Goal: Information Seeking & Learning: Learn about a topic

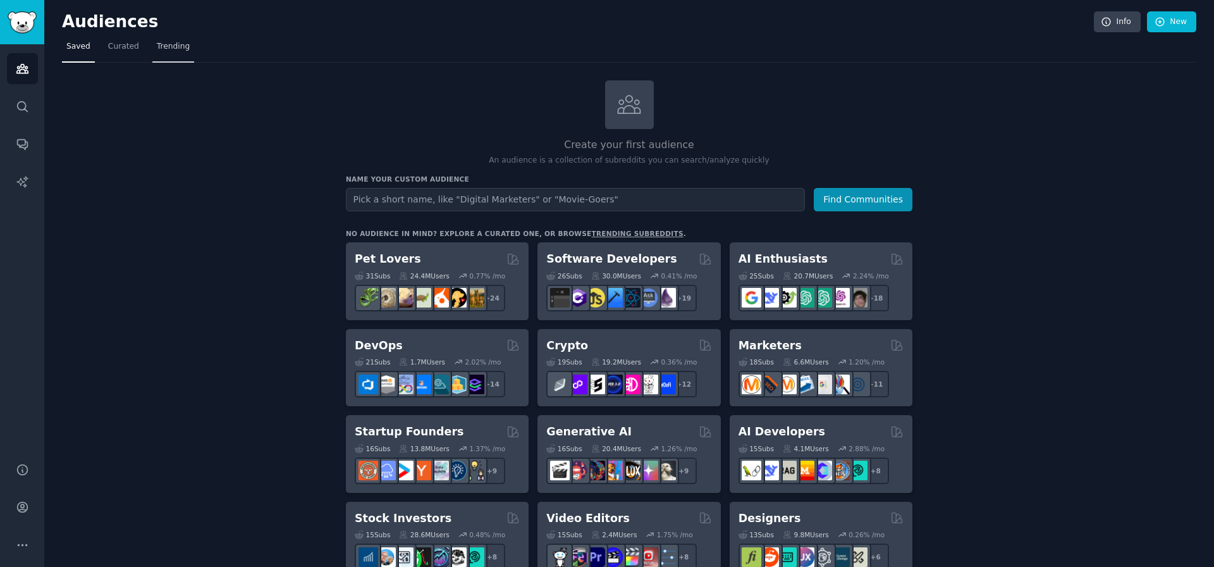
click at [164, 40] on link "Trending" at bounding box center [173, 50] width 42 height 26
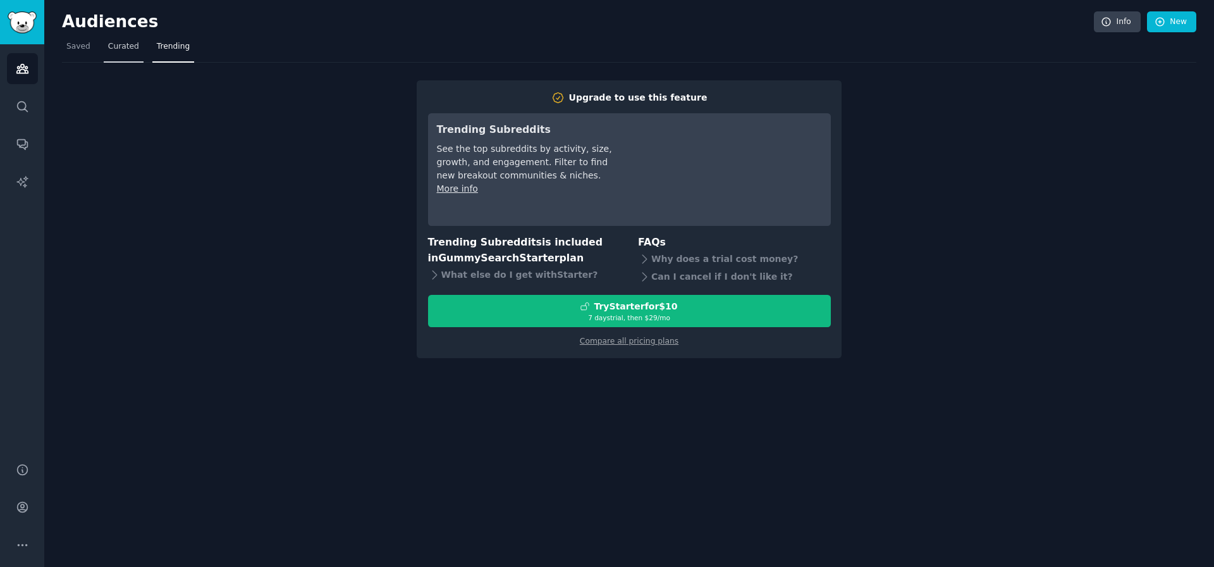
click at [131, 51] on span "Curated" at bounding box center [123, 46] width 31 height 11
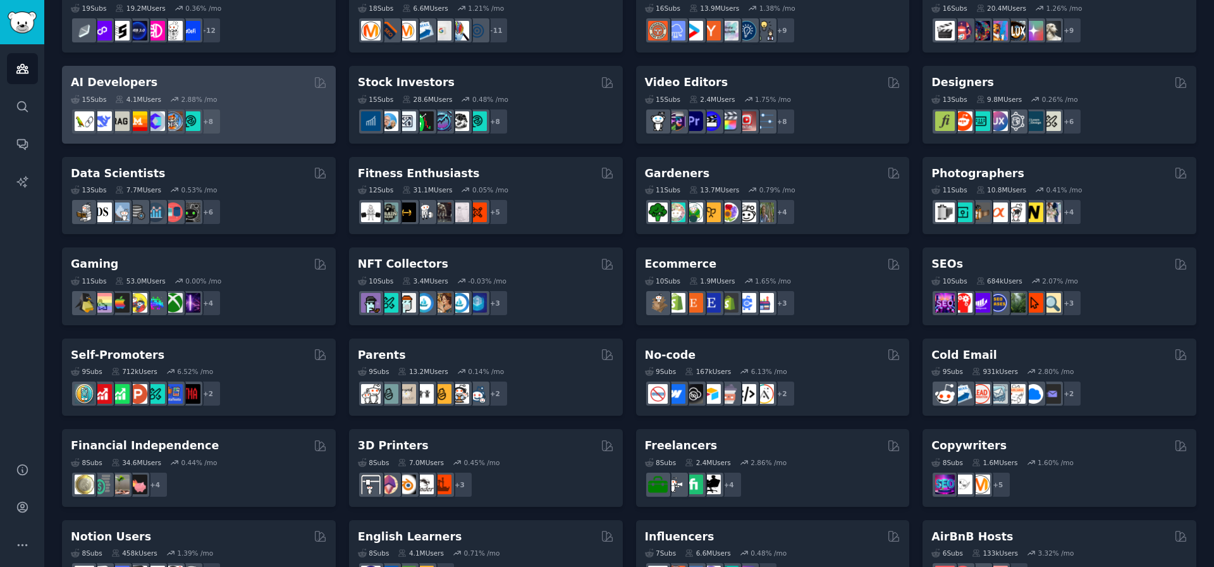
scroll to position [218, 0]
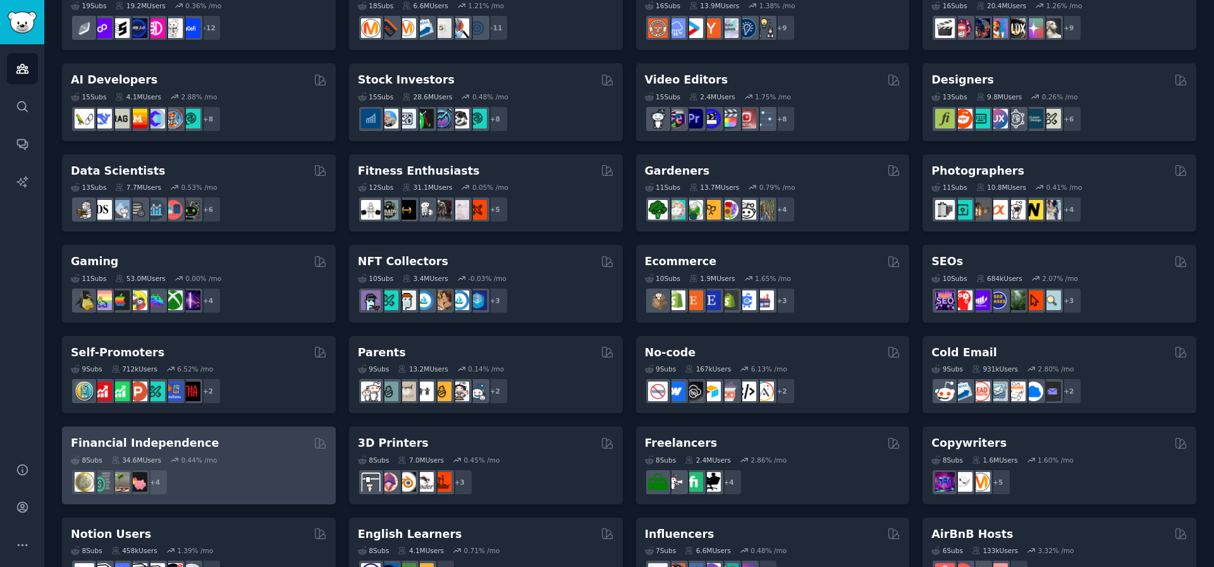
click at [280, 478] on div "+ 4" at bounding box center [199, 482] width 256 height 27
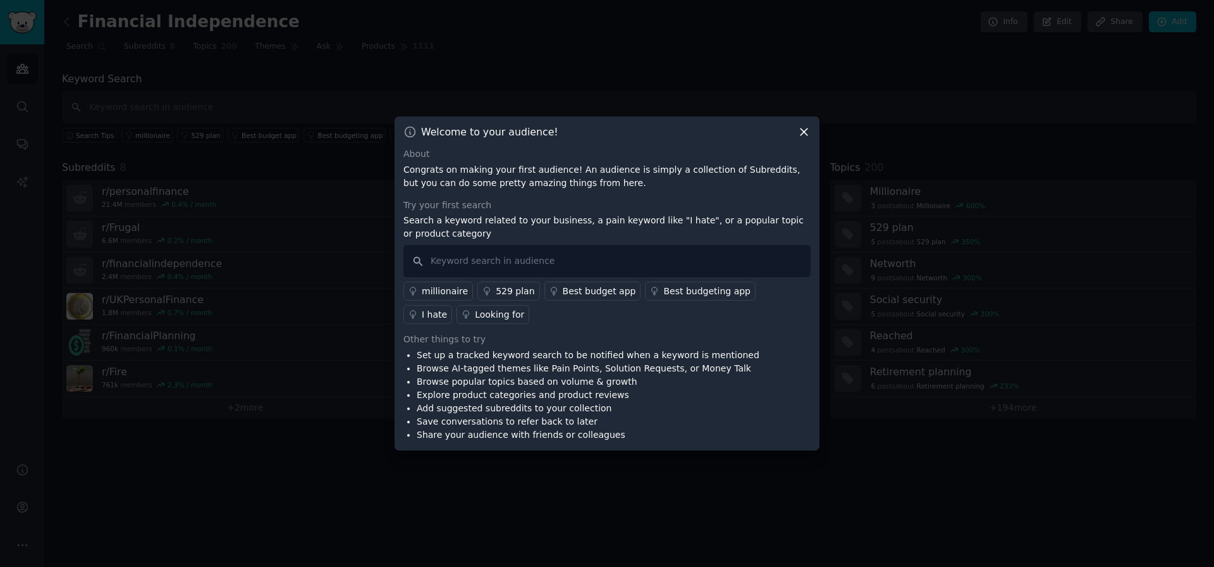
click at [801, 134] on icon at bounding box center [804, 132] width 7 height 7
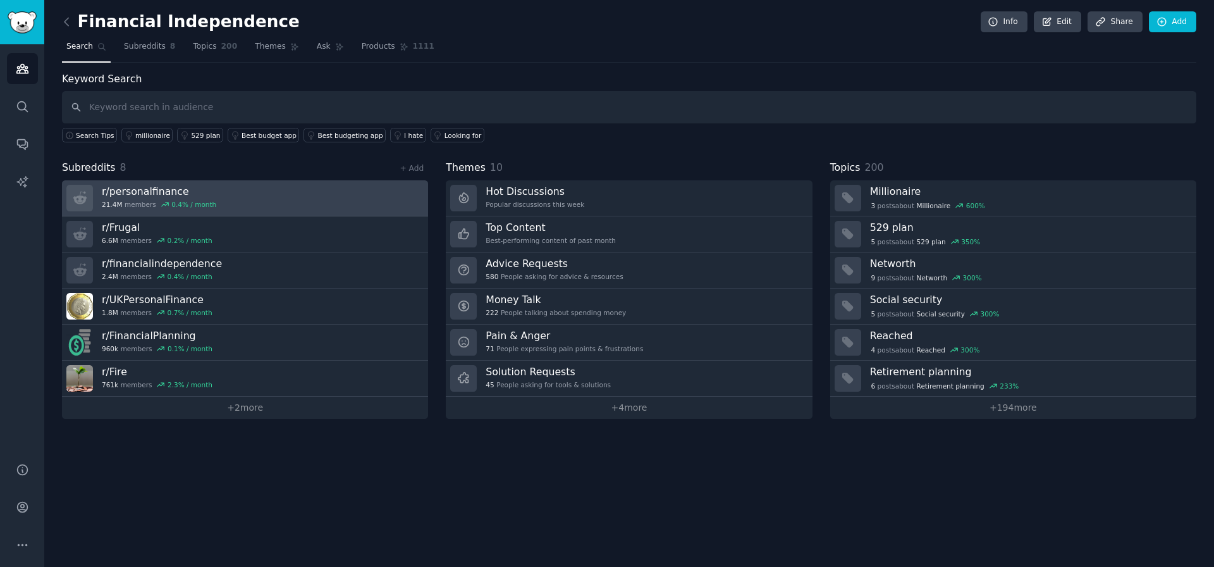
click at [279, 207] on link "r/ personalfinance 21.4M members 0.4 % / month" at bounding box center [245, 198] width 366 height 36
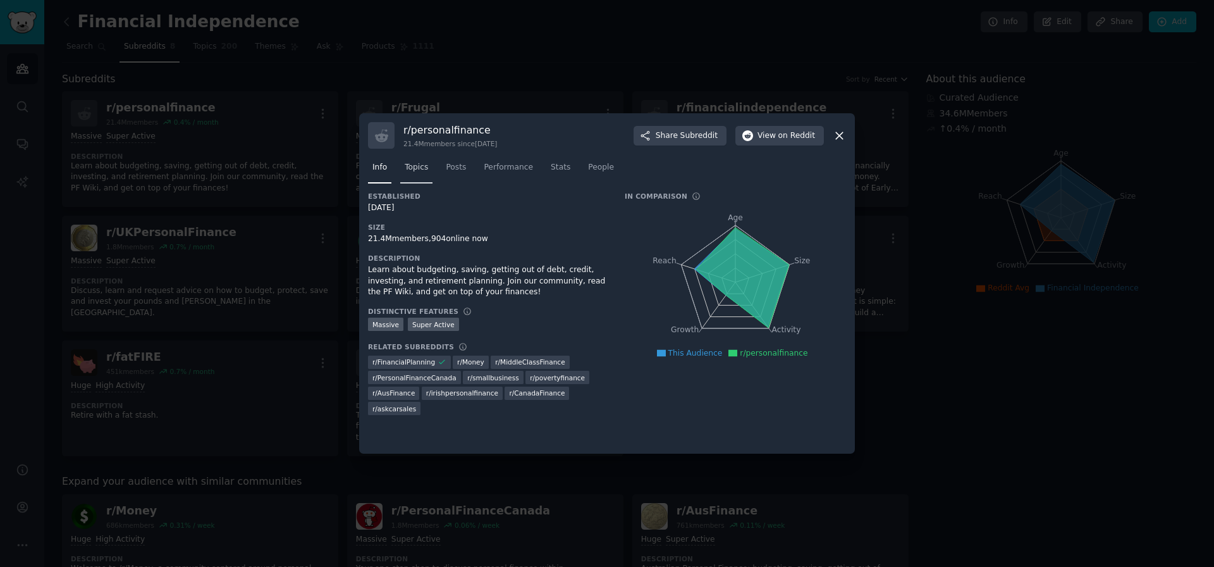
click at [426, 167] on span "Topics" at bounding box center [416, 167] width 23 height 11
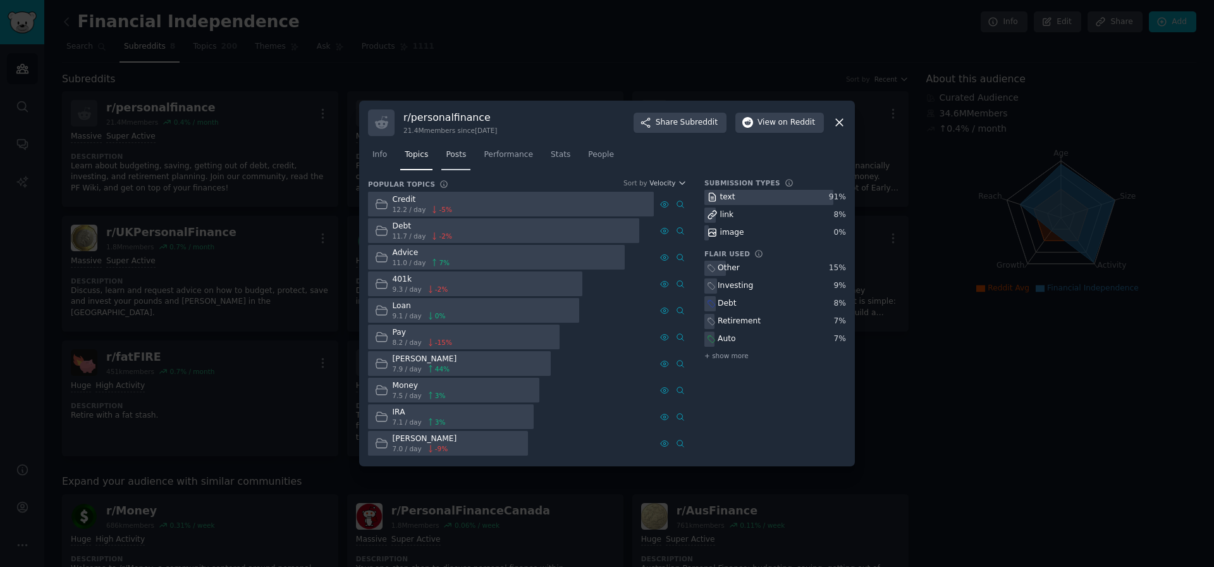
click at [454, 149] on span "Posts" at bounding box center [456, 154] width 20 height 11
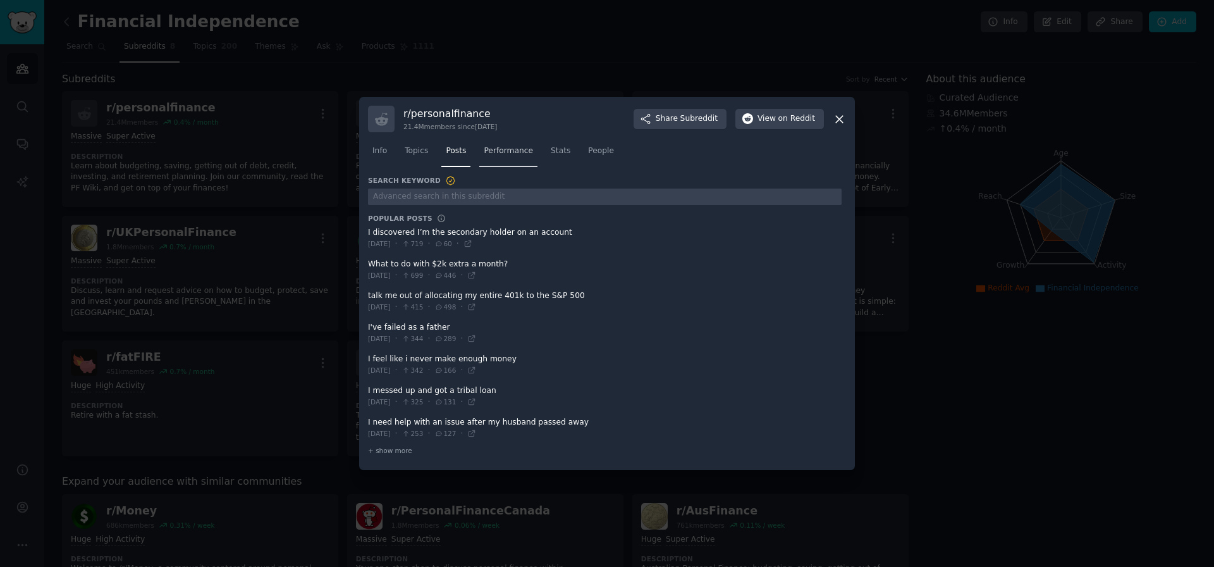
click at [529, 155] on span "Performance" at bounding box center [508, 150] width 49 height 11
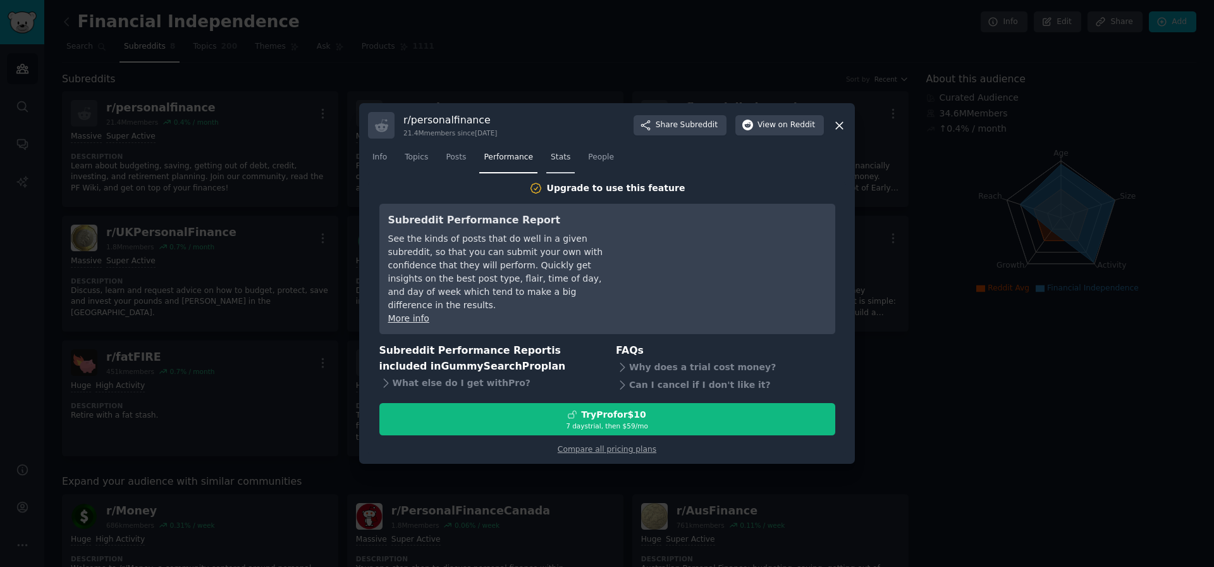
click at [562, 171] on link "Stats" at bounding box center [560, 160] width 28 height 26
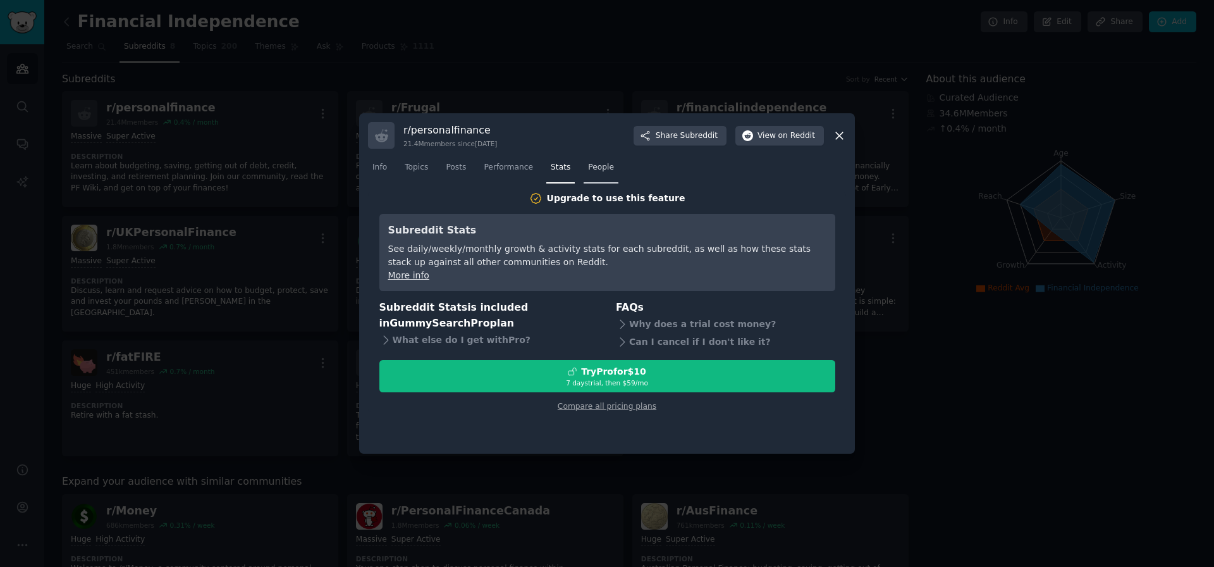
click at [589, 169] on span "People" at bounding box center [601, 167] width 26 height 11
click at [510, 172] on span "Performance" at bounding box center [508, 167] width 49 height 11
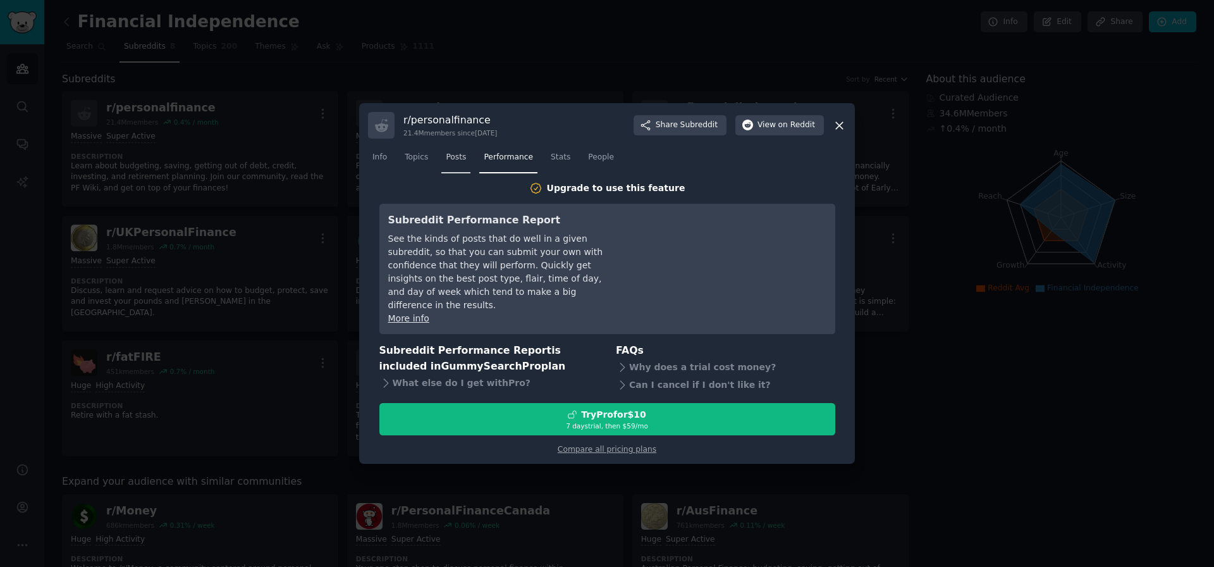
click at [466, 170] on link "Posts" at bounding box center [456, 160] width 29 height 26
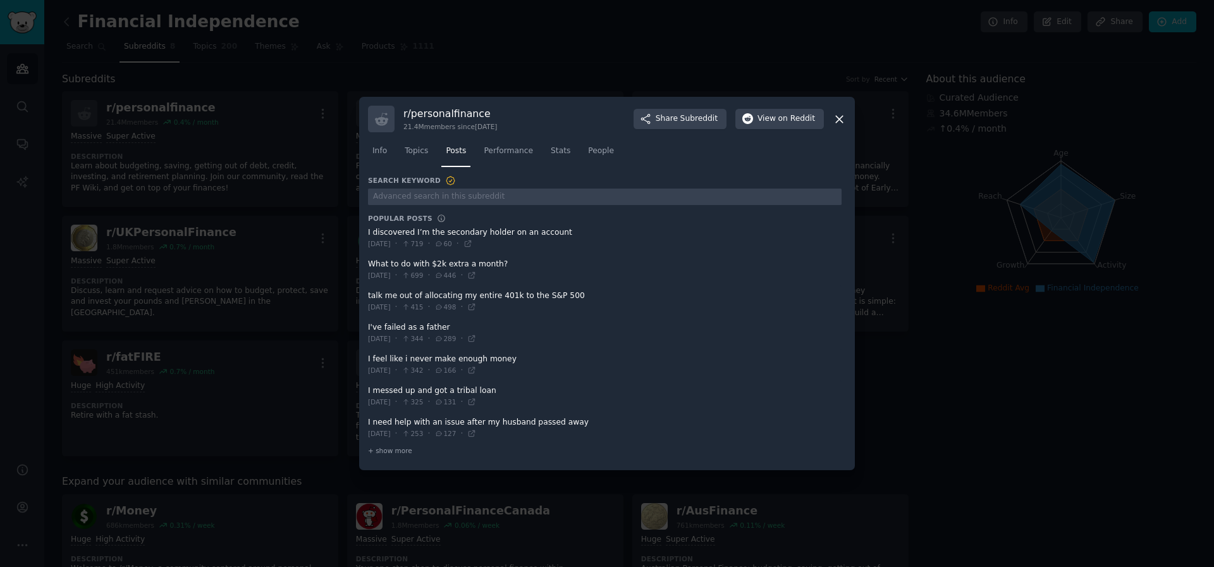
click at [424, 328] on span at bounding box center [605, 333] width 474 height 31
click at [414, 327] on span at bounding box center [605, 333] width 474 height 31
click at [476, 343] on div "[DATE] · 344 · 289 ·" at bounding box center [422, 338] width 108 height 11
click at [476, 340] on icon at bounding box center [471, 338] width 9 height 9
